Goal: Ask a question: Seek information or help from site administrators or community

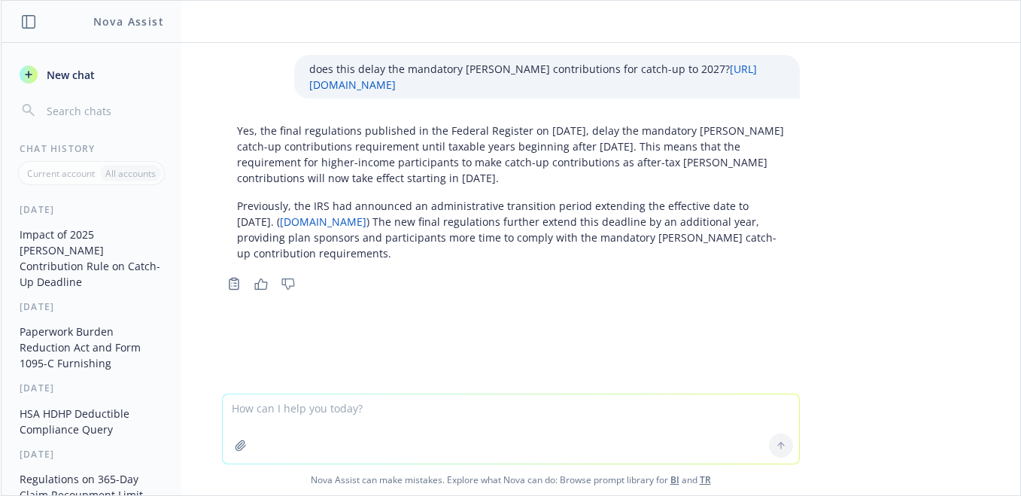
click at [23, 74] on icon "button" at bounding box center [29, 74] width 12 height 12
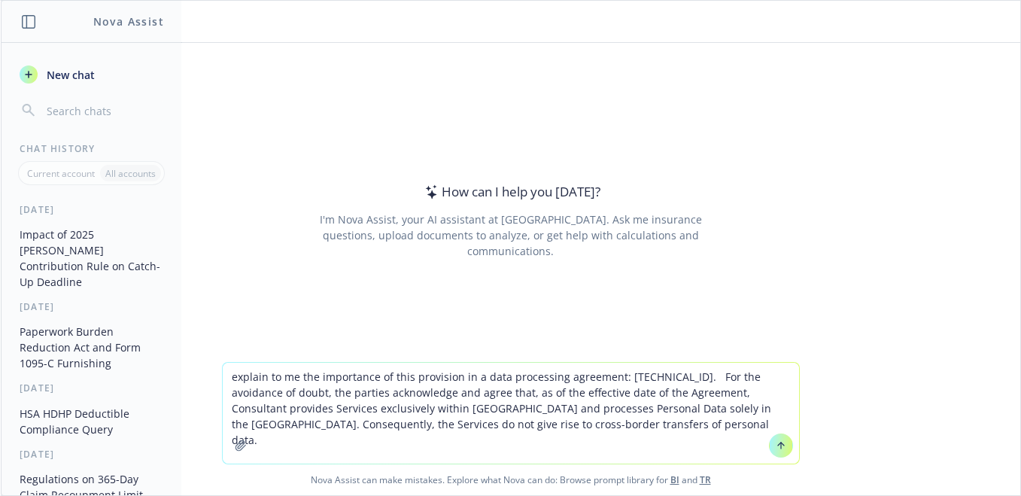
click at [614, 375] on textarea "explain to me the importance of this provision in a data processing agreement: …" at bounding box center [511, 413] width 576 height 101
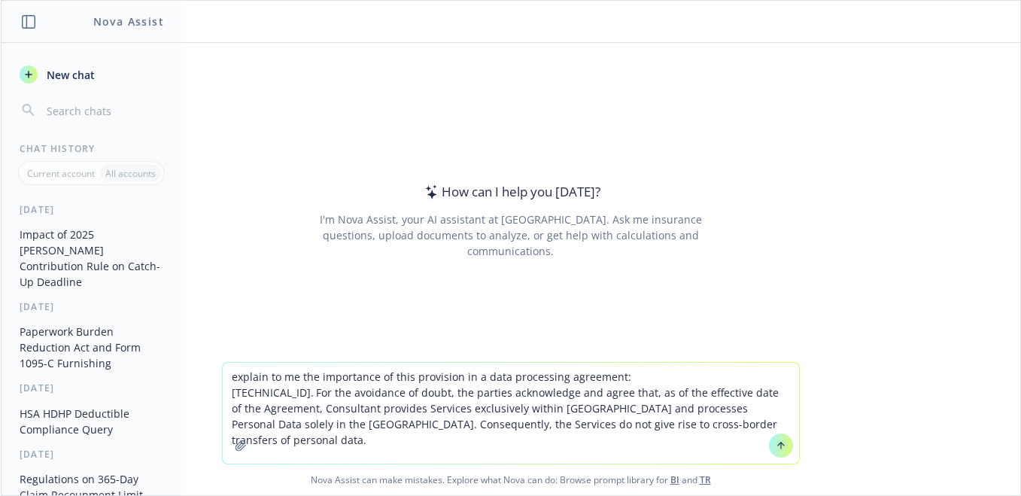
type textarea "explain to me the importance of this provision in a data processing agreement: …"
click at [779, 442] on icon at bounding box center [780, 445] width 11 height 11
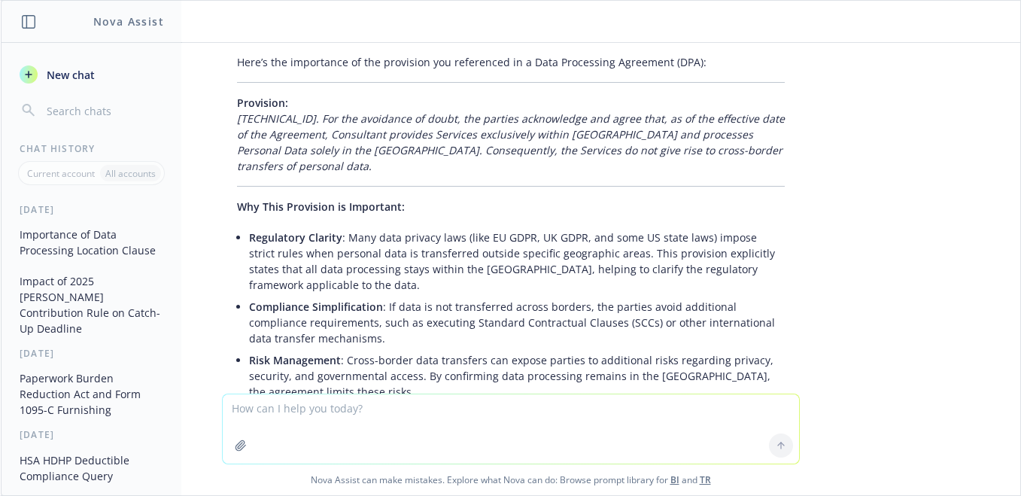
scroll to position [115, 0]
